Goal: Information Seeking & Learning: Check status

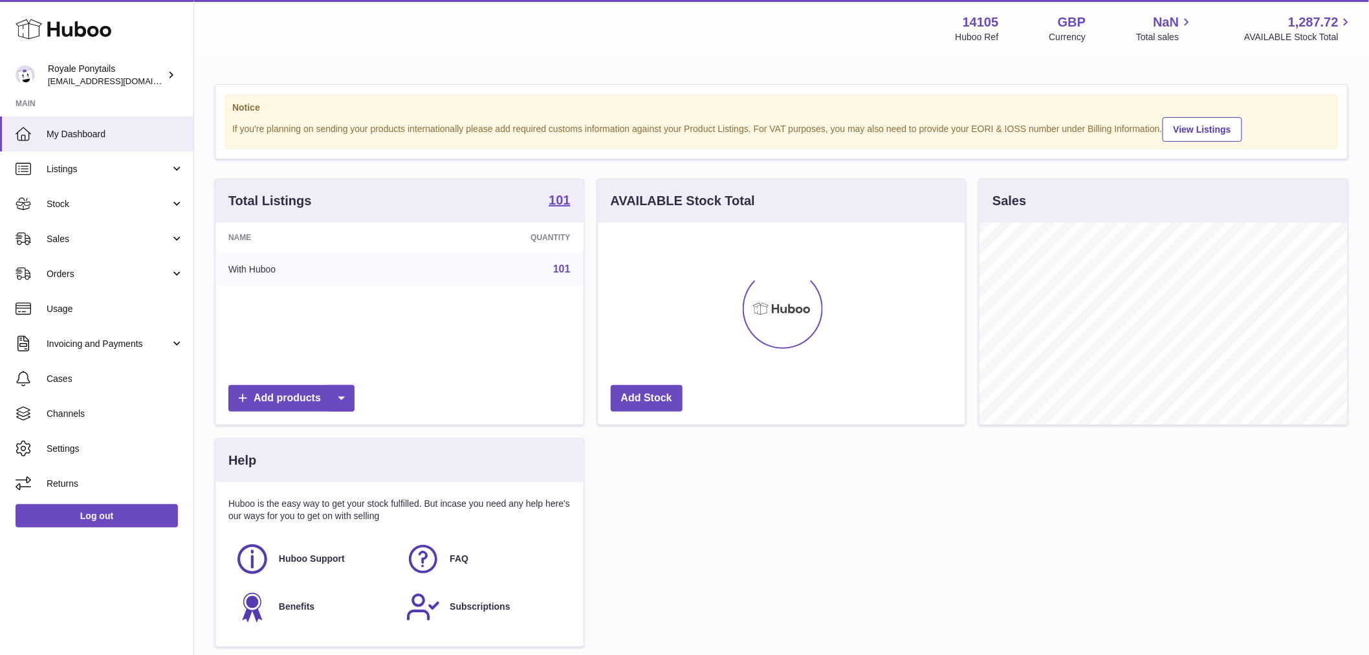
scroll to position [202, 367]
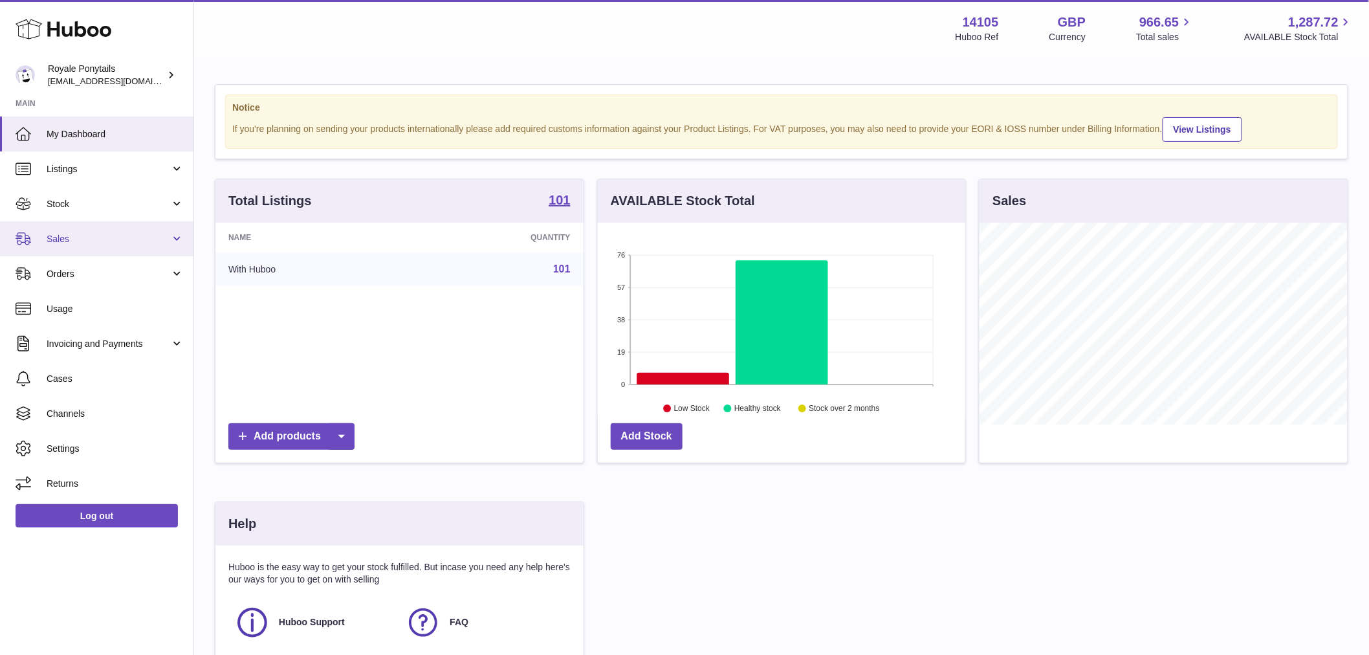
click at [97, 237] on span "Sales" at bounding box center [109, 239] width 124 height 12
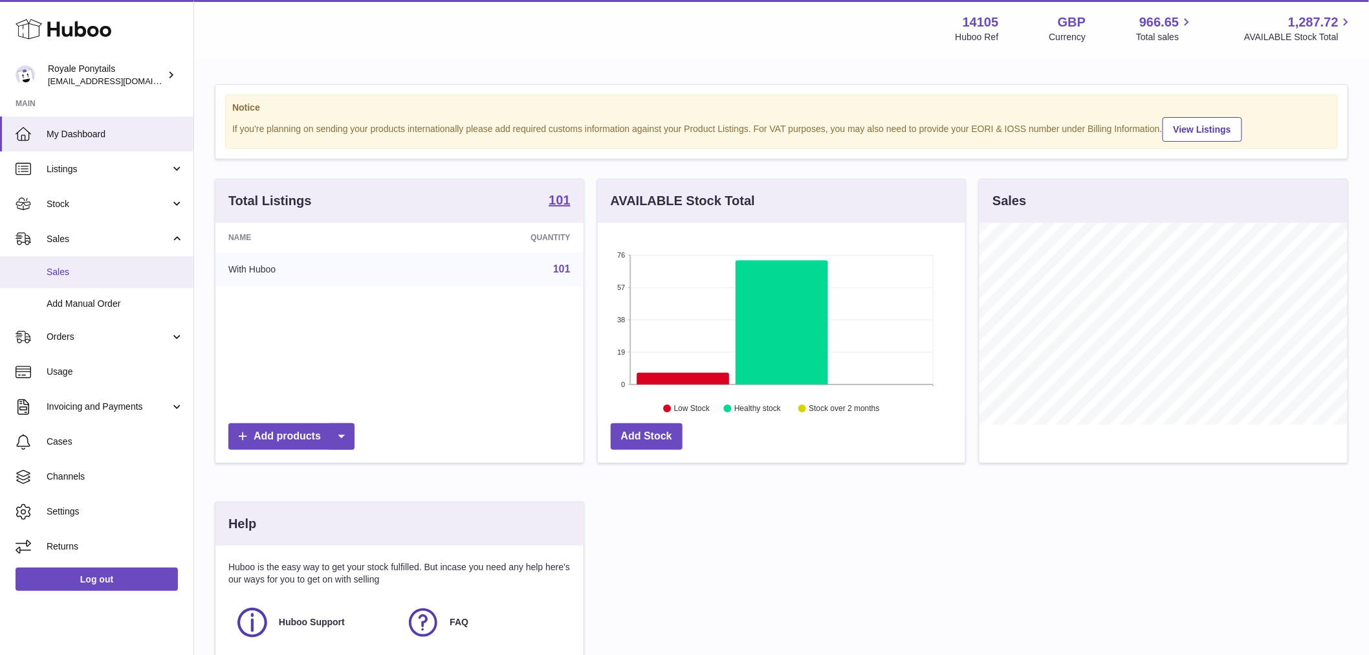
click at [87, 273] on span "Sales" at bounding box center [115, 272] width 137 height 12
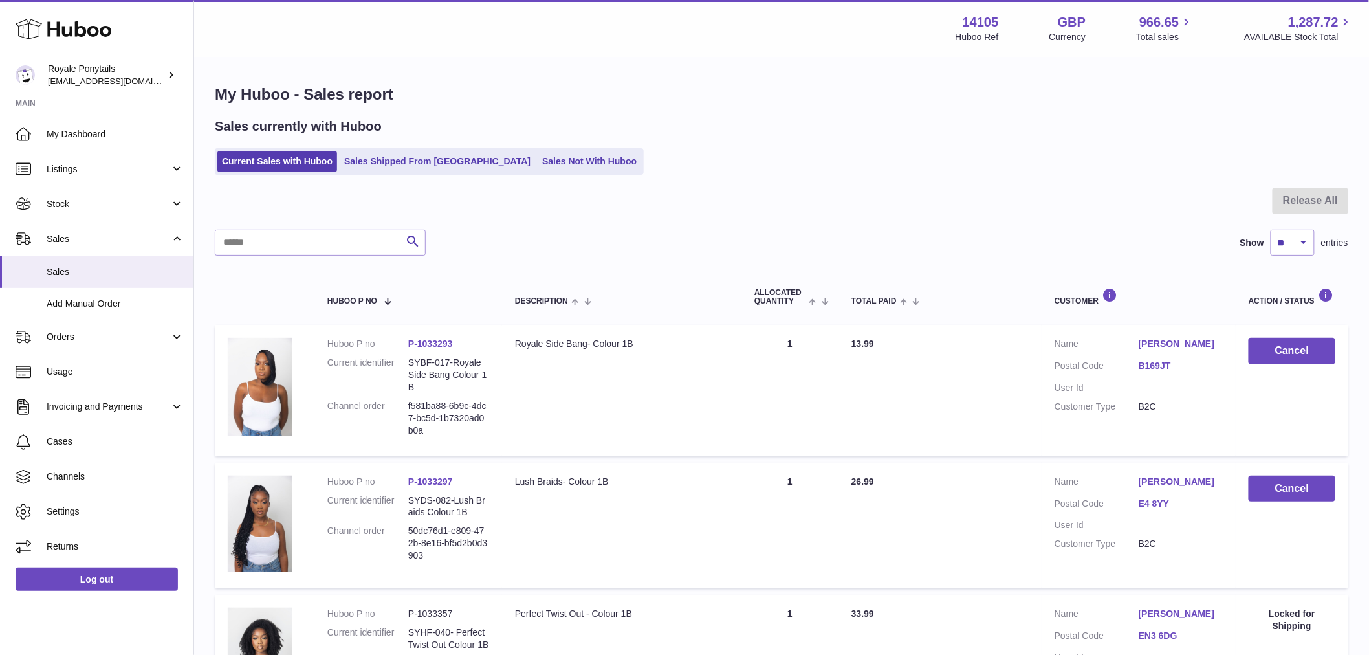
drag, startPoint x: 550, startPoint y: 133, endPoint x: 542, endPoint y: 142, distance: 11.9
click at [548, 133] on div "Sales currently with Huboo" at bounding box center [781, 126] width 1133 height 17
click at [537, 157] on link "Sales Not With Huboo" at bounding box center [588, 161] width 103 height 21
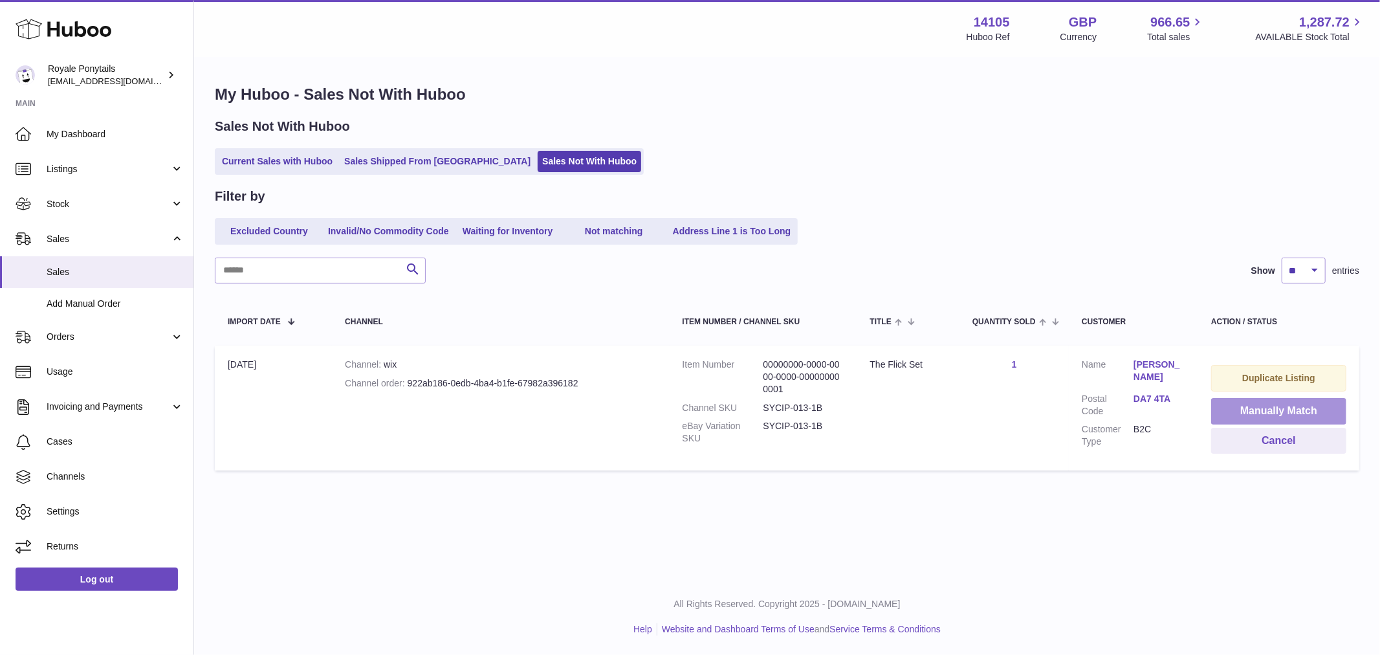
click at [1297, 402] on button "Manually Match" at bounding box center [1278, 411] width 135 height 27
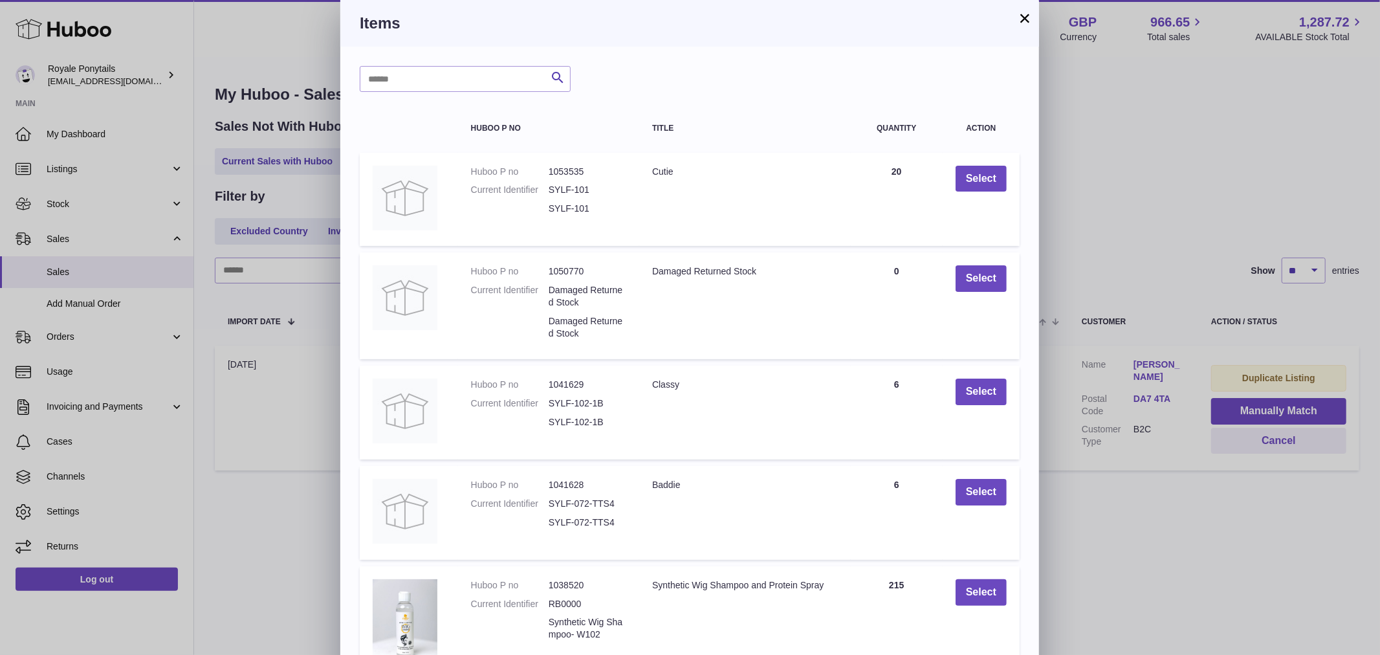
click at [1020, 14] on button "×" at bounding box center [1025, 18] width 16 height 16
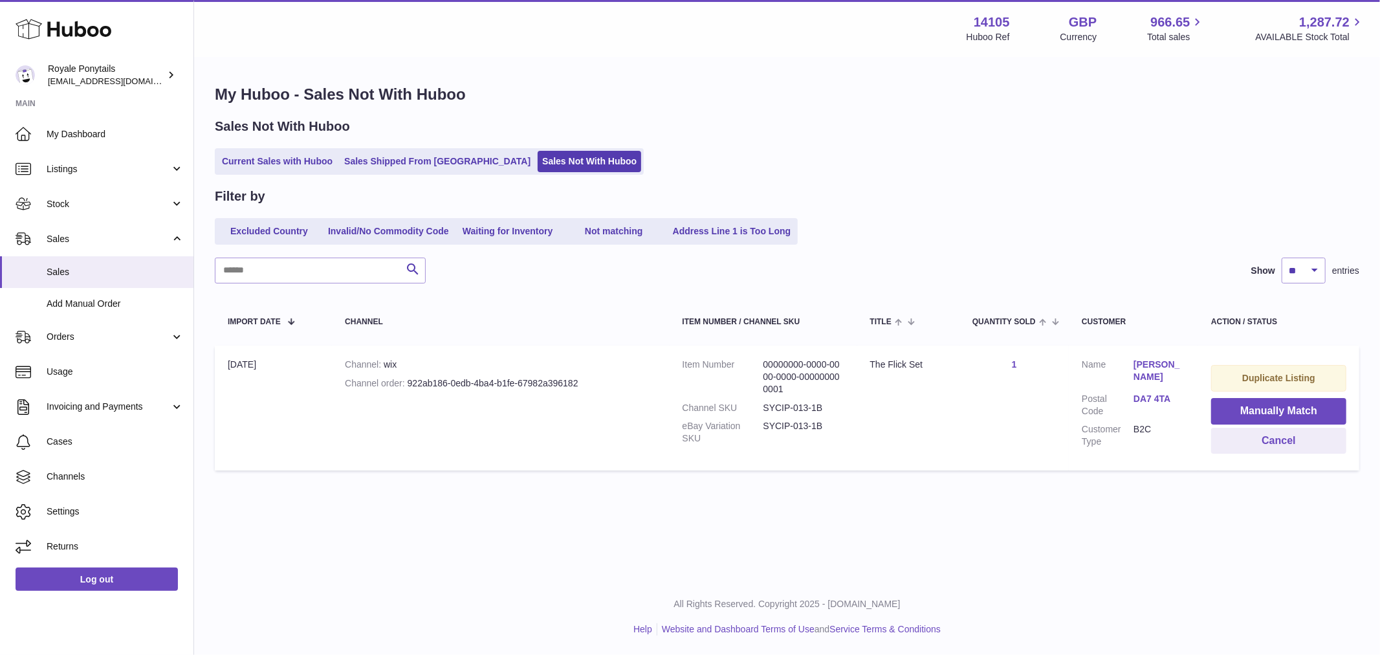
click at [1150, 199] on div "Filter by" at bounding box center [787, 196] width 1144 height 17
click at [520, 17] on div "Menu Huboo 14105 Huboo Ref GBP Currency 966.65 Total sales 1,287.72 AVAILABLE S…" at bounding box center [787, 29] width 1154 height 30
click at [290, 154] on link "Current Sales with Huboo" at bounding box center [277, 161] width 120 height 21
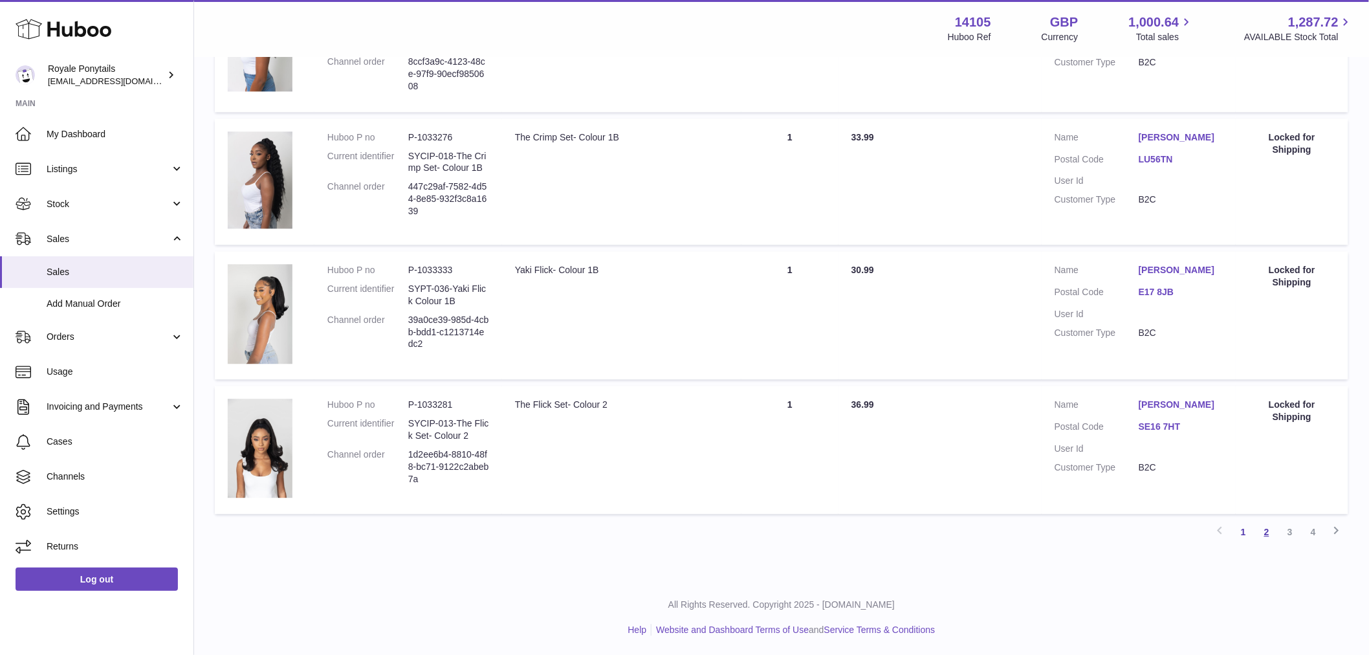
click at [1275, 535] on link "2" at bounding box center [1266, 531] width 23 height 23
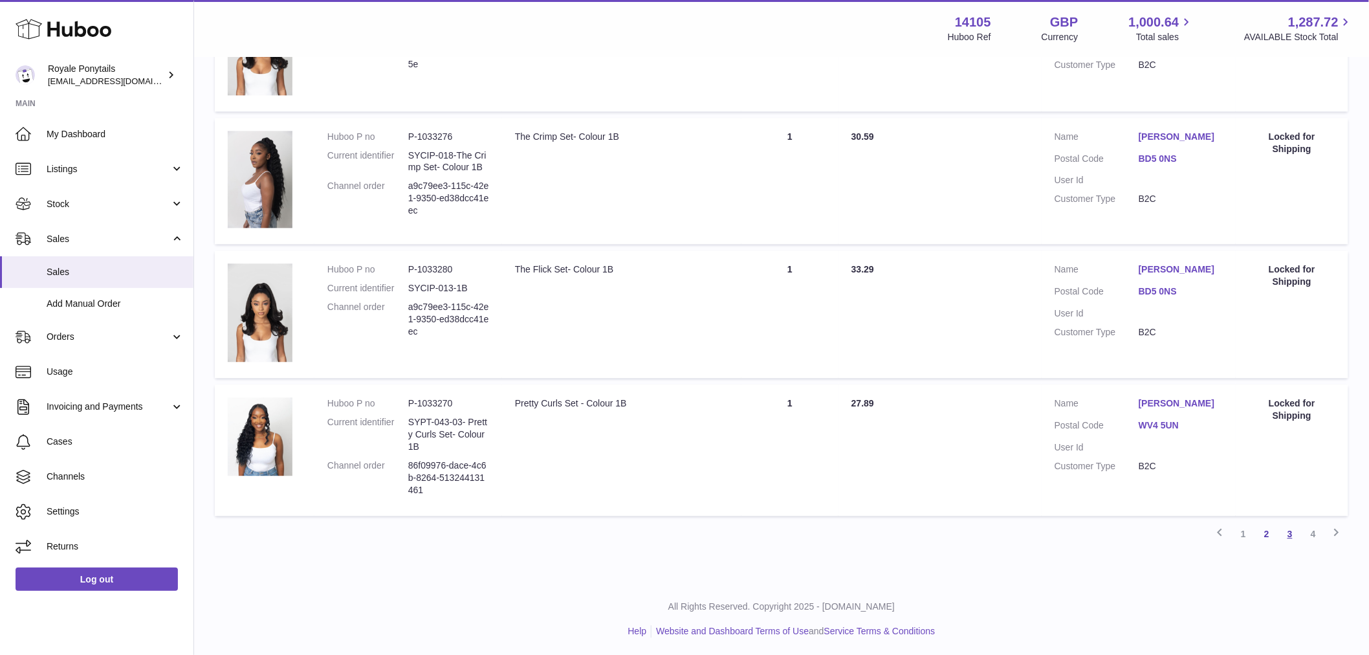
click at [1289, 537] on link "3" at bounding box center [1289, 533] width 23 height 23
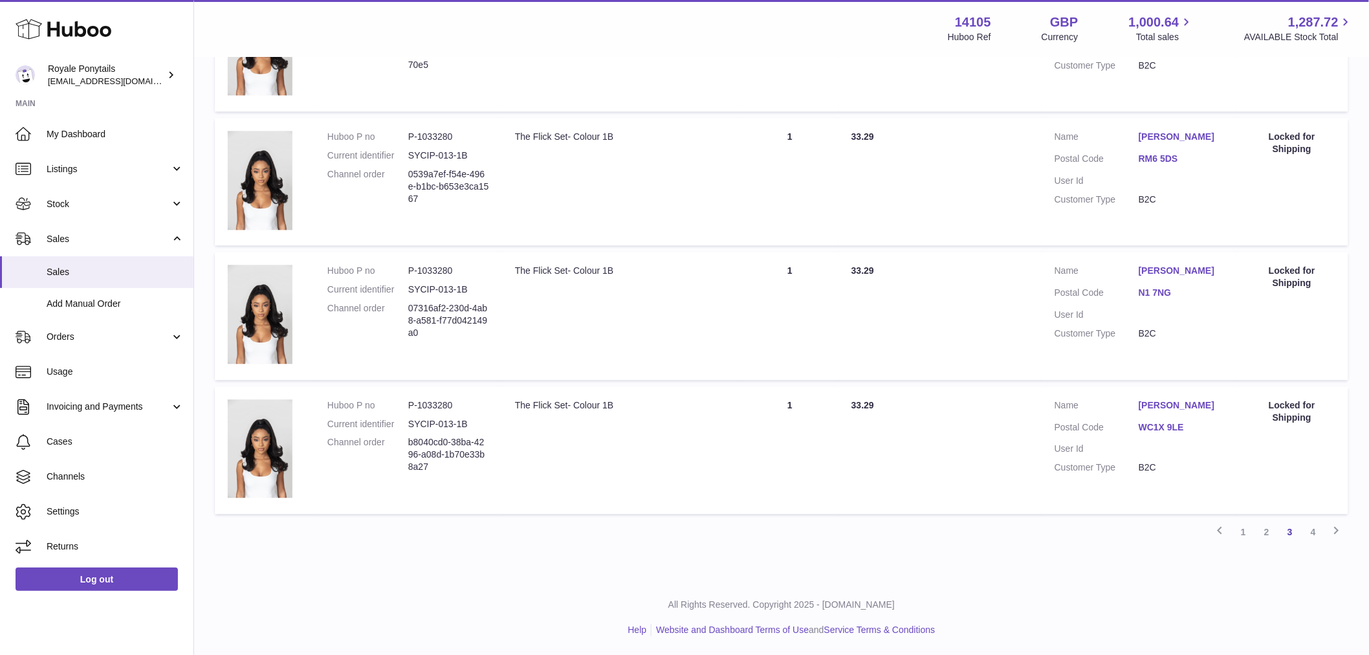
click at [1314, 535] on link "4" at bounding box center [1312, 531] width 23 height 23
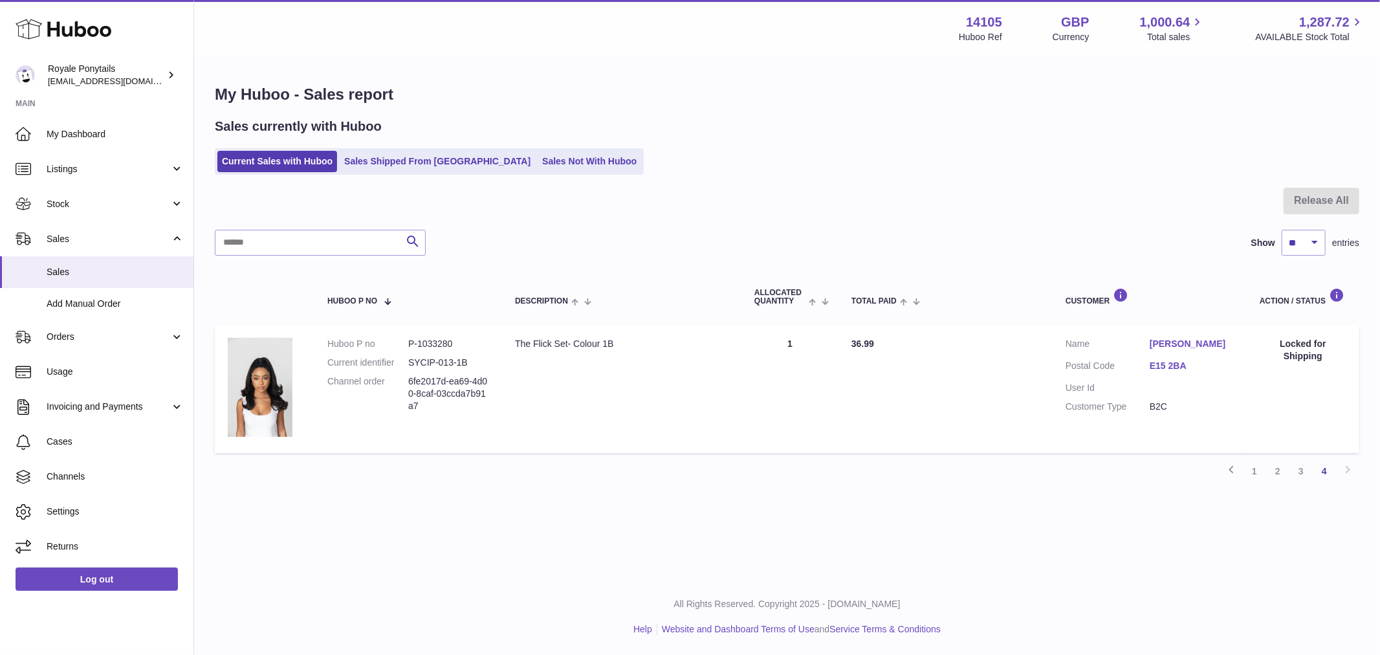
click at [1257, 470] on link "1" at bounding box center [1253, 470] width 23 height 23
